Goal: Understand process/instructions: Learn how to perform a task or action

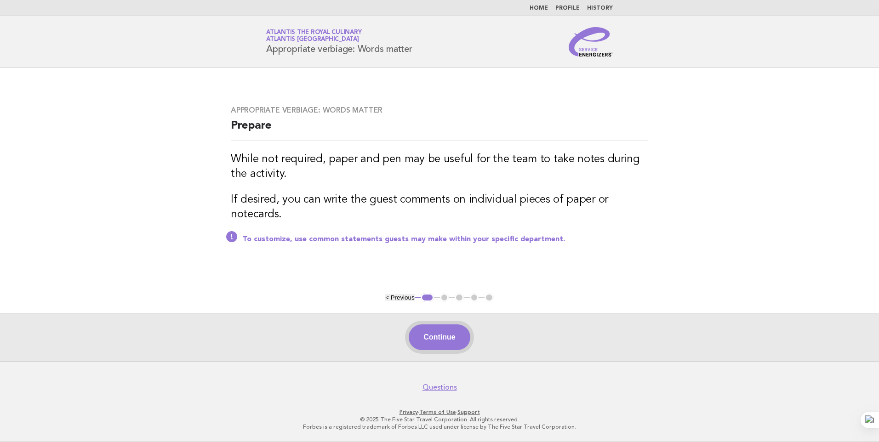
click at [461, 350] on button "Continue" at bounding box center [439, 337] width 61 height 26
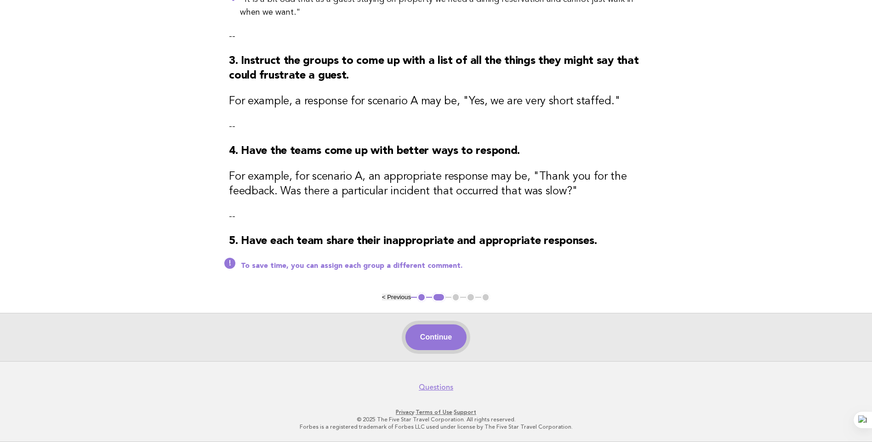
click at [453, 331] on button "Continue" at bounding box center [435, 337] width 61 height 26
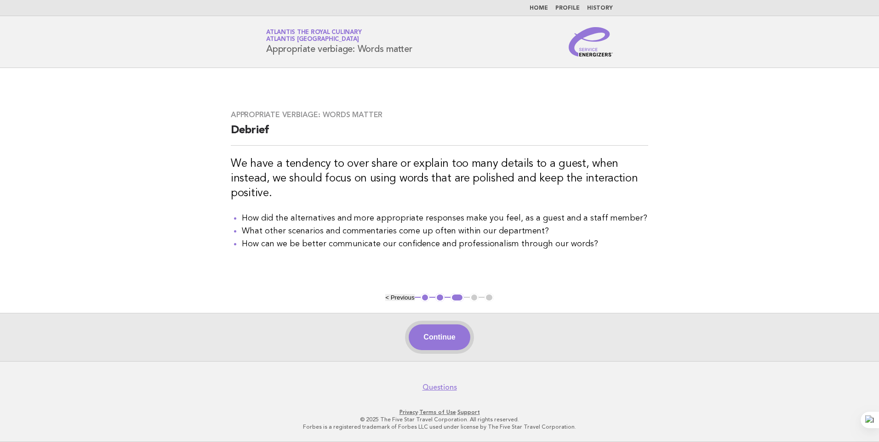
click at [452, 334] on button "Continue" at bounding box center [439, 337] width 61 height 26
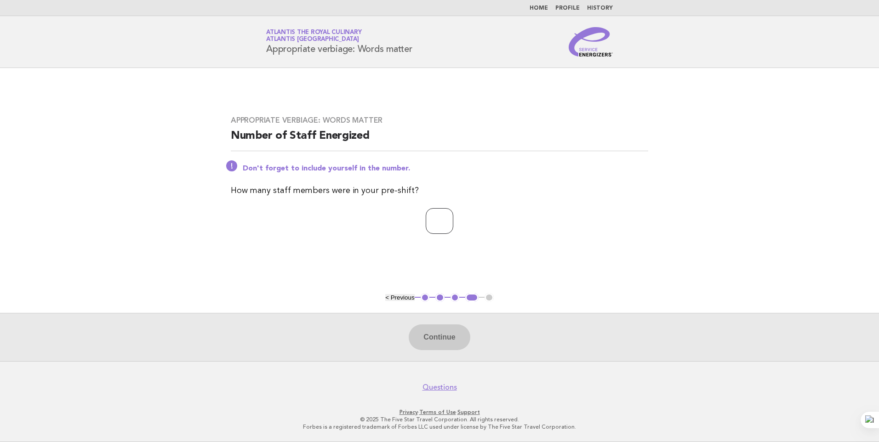
click at [426, 223] on input "number" at bounding box center [440, 221] width 28 height 26
type input "**"
click at [455, 339] on button "Continue" at bounding box center [439, 337] width 61 height 26
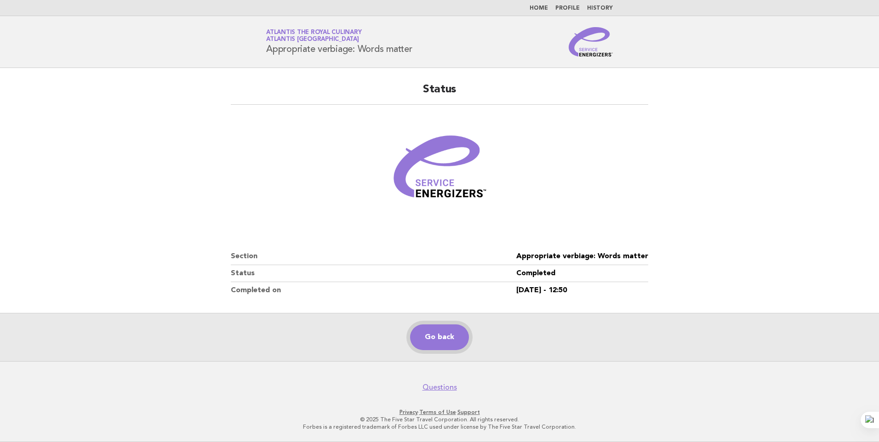
click at [446, 344] on link "Go back" at bounding box center [439, 337] width 59 height 26
